Goal: Task Accomplishment & Management: Manage account settings

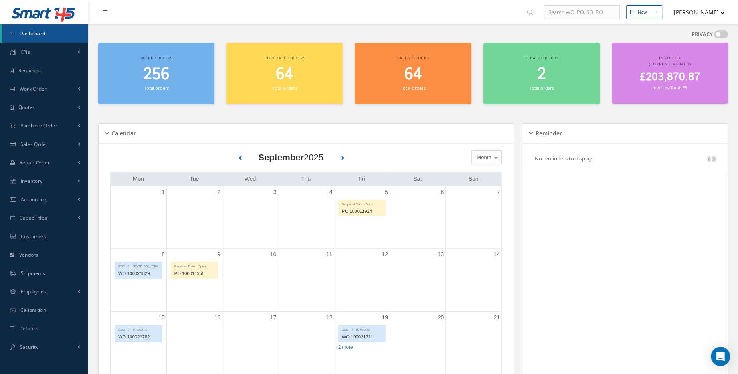
click at [142, 93] on div "Work orders 256 Total orders" at bounding box center [156, 73] width 116 height 61
click at [144, 72] on span "255" at bounding box center [156, 74] width 26 height 23
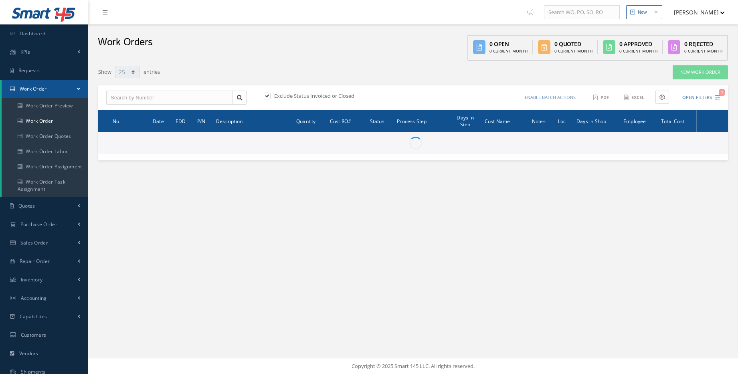
select select "25"
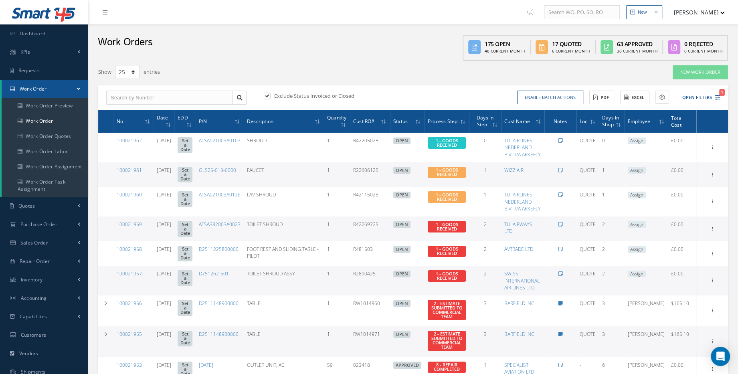
drag, startPoint x: 426, startPoint y: 178, endPoint x: 425, endPoint y: 73, distance: 105.8
click at [425, 73] on div "Show 10 25 50 100 entries" at bounding box center [279, 72] width 374 height 14
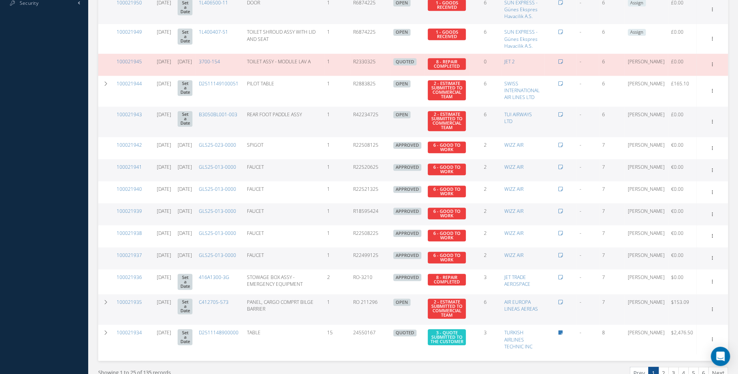
scroll to position [514, 0]
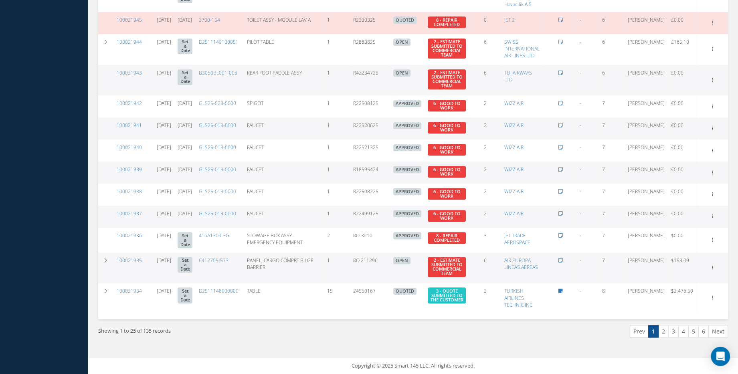
click at [549, 341] on div "Prev 1 2 3 4 5 6 Next" at bounding box center [573, 334] width 321 height 19
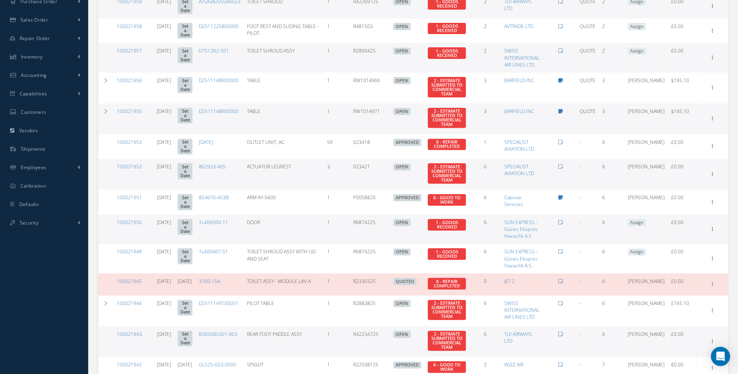
scroll to position [0, 0]
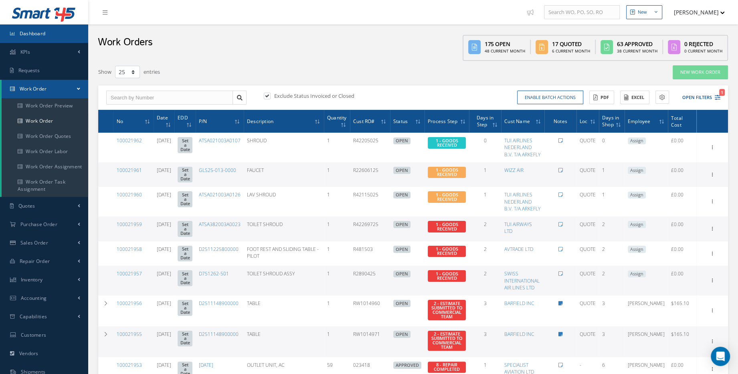
click at [24, 32] on span "Dashboard" at bounding box center [33, 33] width 26 height 7
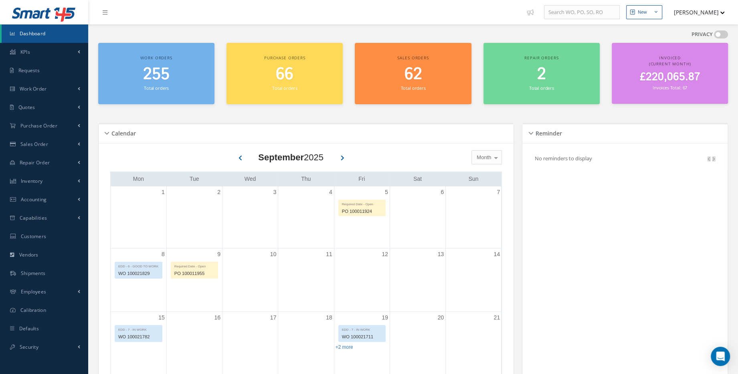
click at [671, 71] on span "£220,065.87" at bounding box center [669, 77] width 61 height 16
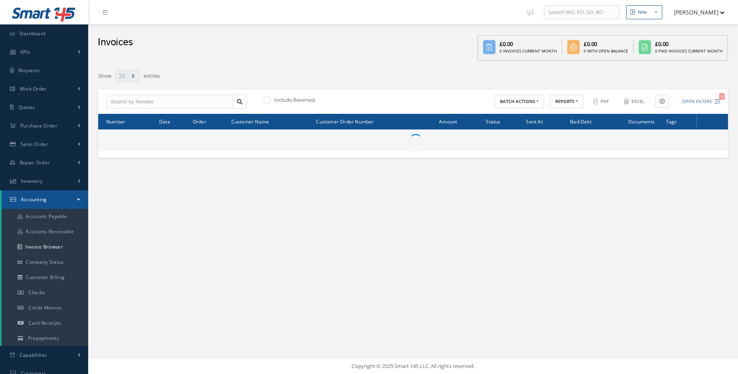
select select "25"
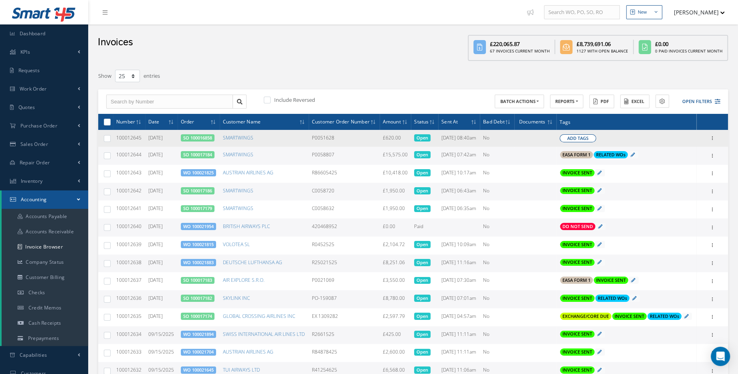
click at [585, 142] on span "Add Tags" at bounding box center [577, 138] width 21 height 7
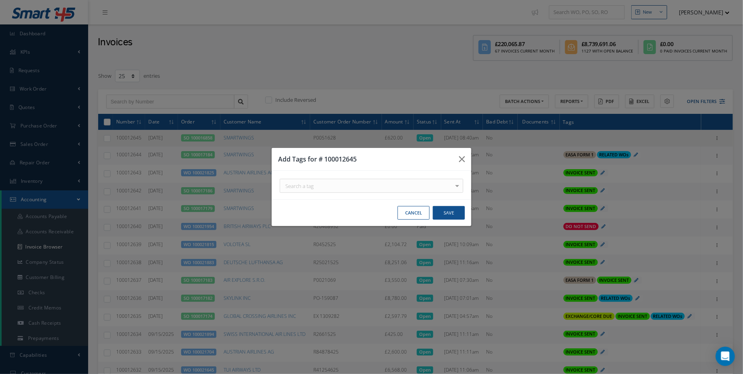
click at [416, 193] on div "Search a tag C of C Certification Req'd CAA FORM 1 Certification Req'd DO NOT S…" at bounding box center [372, 189] width 196 height 20
click at [403, 186] on div "Search a tag" at bounding box center [372, 186] width 184 height 14
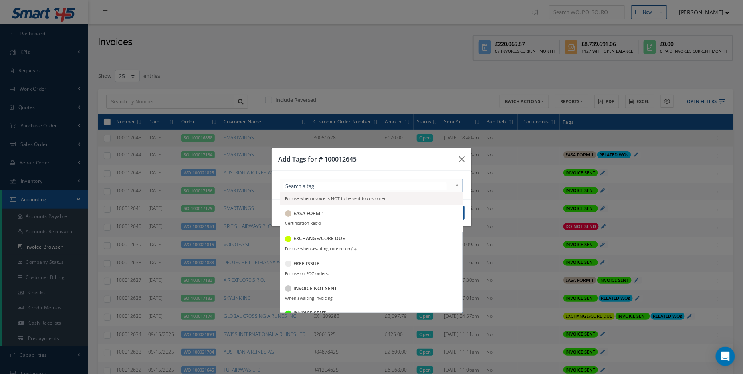
scroll to position [146, 0]
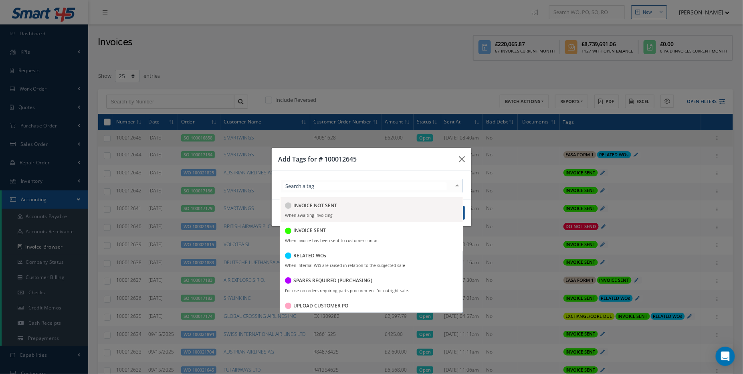
click at [337, 218] on span "INVOICE NOT SENT When awaiting Invoicing" at bounding box center [371, 209] width 183 height 25
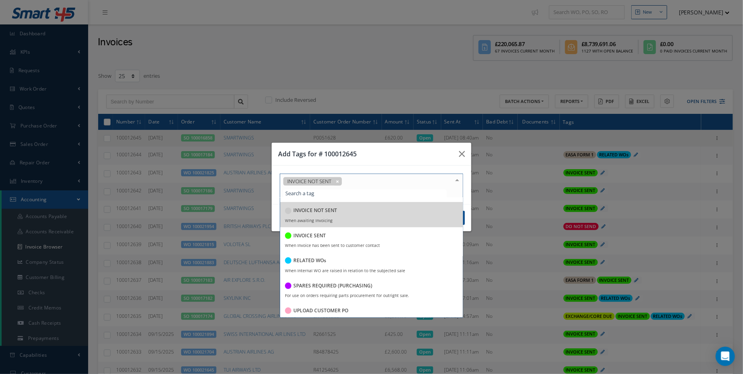
click at [469, 204] on div "Cancel Save" at bounding box center [372, 217] width 200 height 27
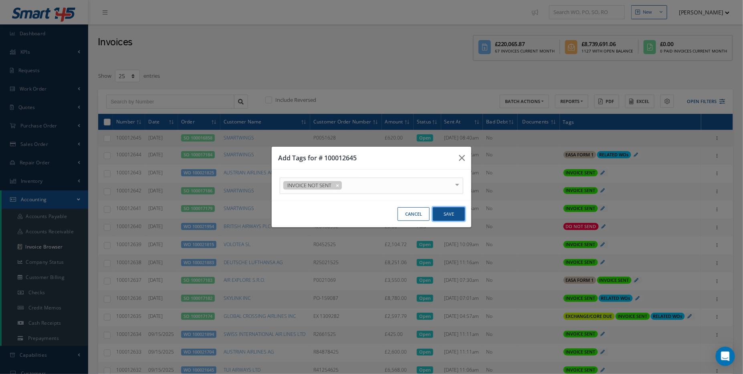
click at [450, 213] on button "Save" at bounding box center [449, 214] width 32 height 14
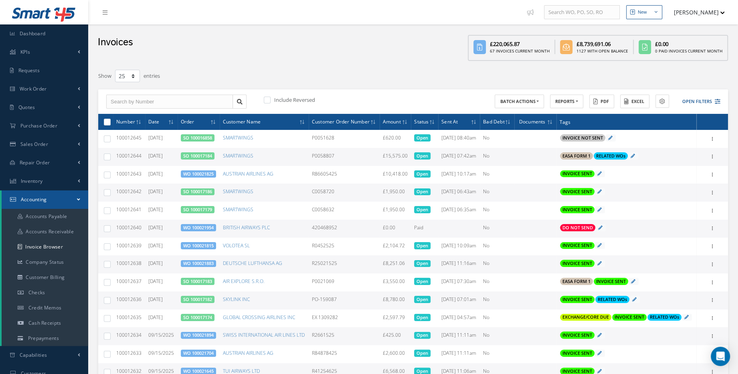
click at [666, 162] on div "No information available EASA FORM 1 No information available RELATED WOs" at bounding box center [626, 156] width 133 height 9
click at [635, 158] on icon at bounding box center [633, 156] width 4 height 4
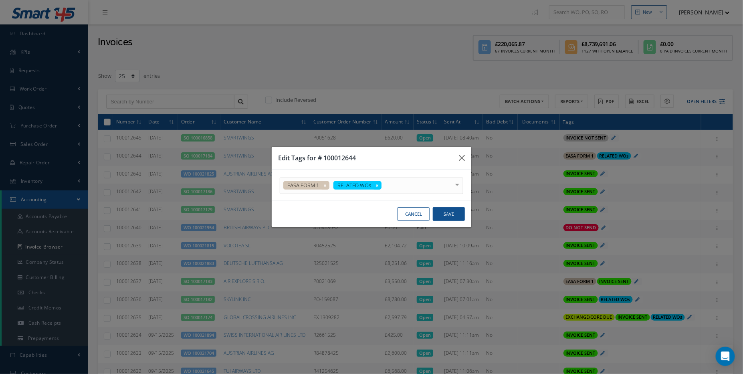
click at [429, 191] on div "EASA FORM 1 RELATED WOs" at bounding box center [372, 186] width 184 height 16
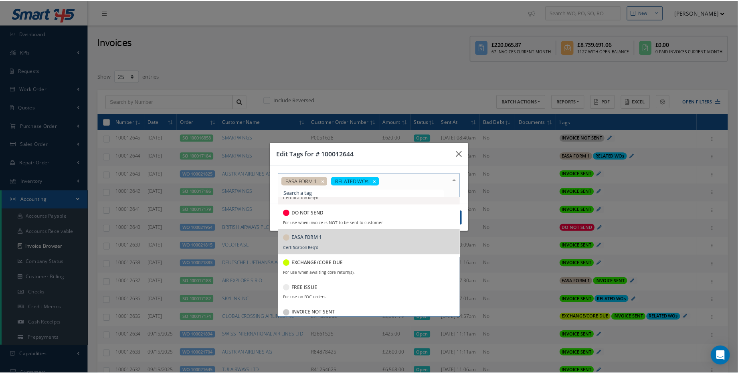
scroll to position [73, 0]
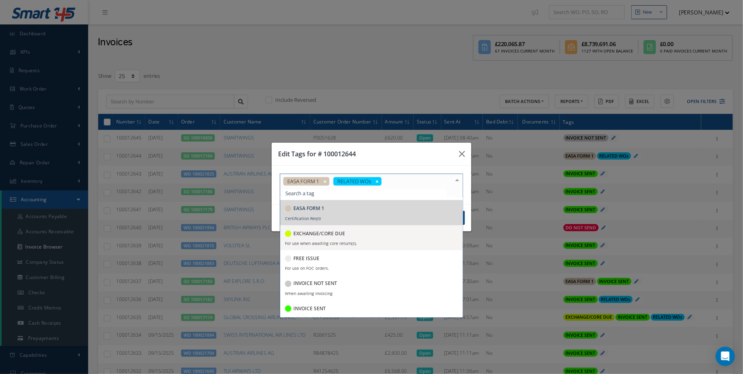
drag, startPoint x: 301, startPoint y: 237, endPoint x: 329, endPoint y: 284, distance: 54.1
click at [329, 284] on h5 "INVOICE NOT SENT" at bounding box center [315, 284] width 44 height 6
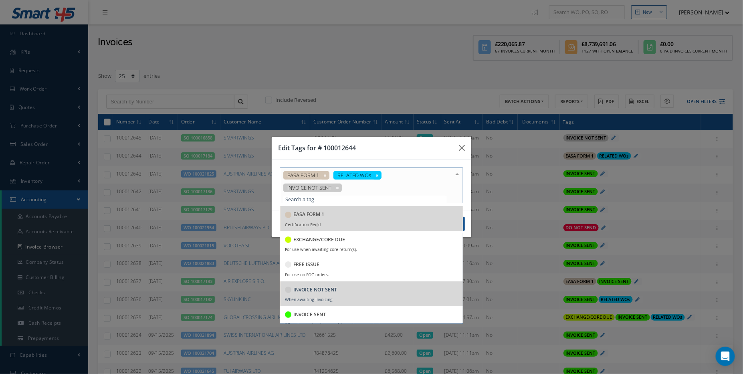
click at [468, 205] on div "EASA FORM 1 RELATED WOs INVOICE NOT SENT C of C Certification Req'd CAA FORM 1 …" at bounding box center [372, 189] width 196 height 42
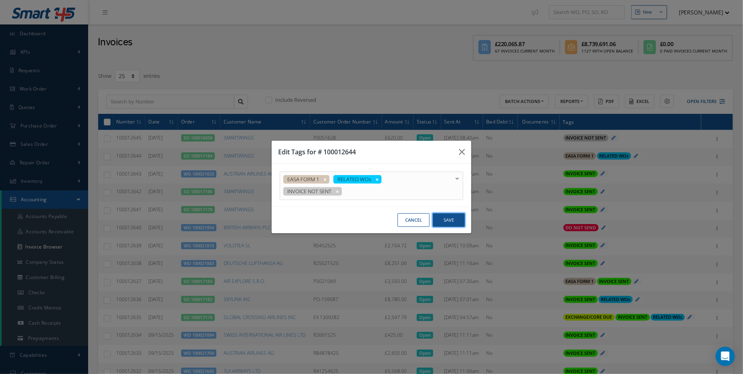
click at [462, 216] on button "Save" at bounding box center [449, 220] width 32 height 14
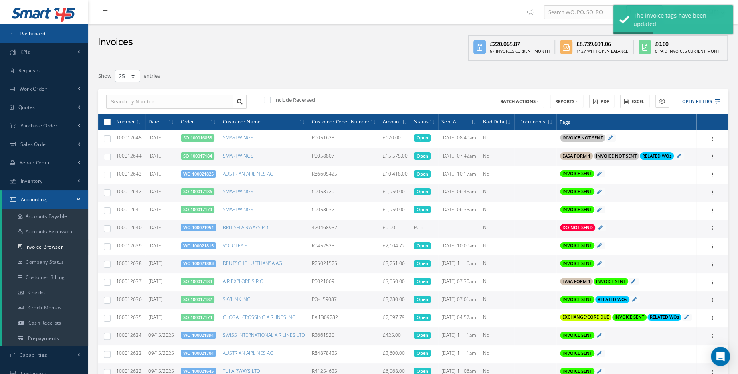
click at [57, 34] on link "Dashboard" at bounding box center [44, 33] width 88 height 18
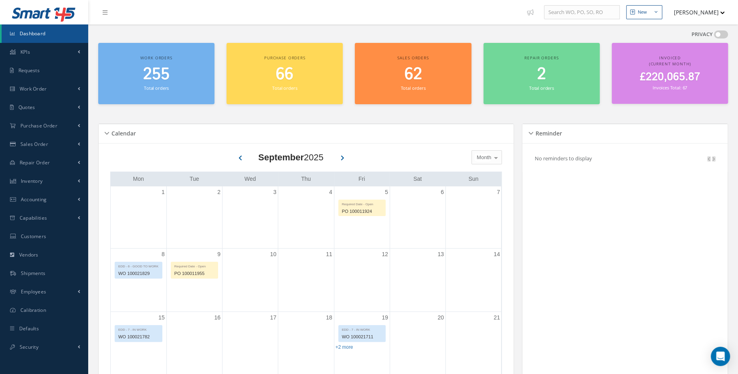
click at [144, 60] on span "Work orders" at bounding box center [156, 58] width 32 height 6
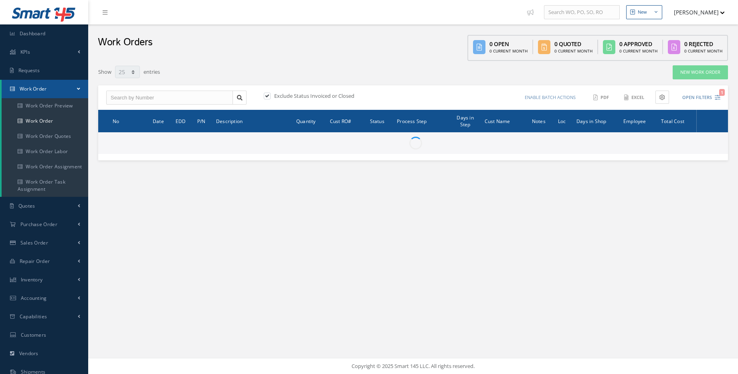
select select "25"
